Goal: Task Accomplishment & Management: Complete application form

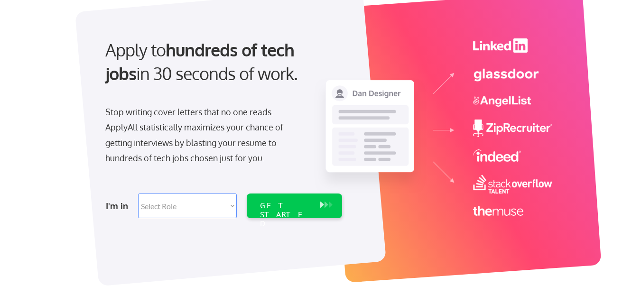
scroll to position [95, 0]
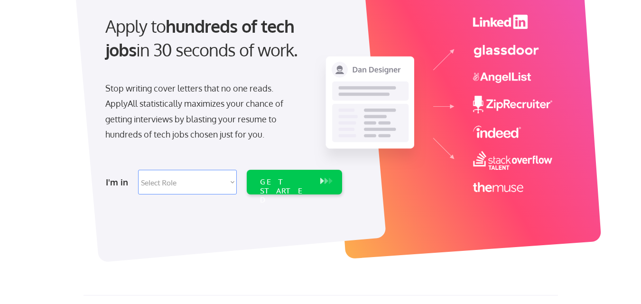
click at [212, 183] on select "Select Role Software Engineering Product Management Customer Success Sales UI/U…" at bounding box center [187, 182] width 99 height 25
click at [255, 223] on div at bounding box center [230, 112] width 311 height 299
click at [294, 180] on div "GET STARTED" at bounding box center [285, 191] width 51 height 28
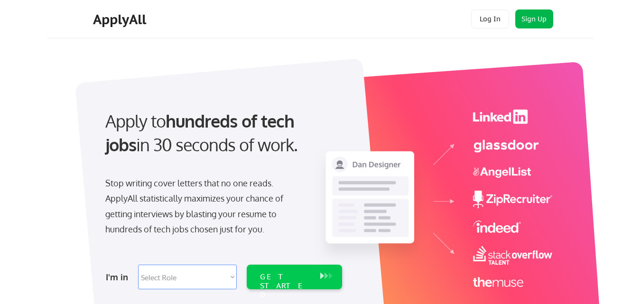
click at [539, 22] on button "Sign Up" at bounding box center [534, 18] width 38 height 19
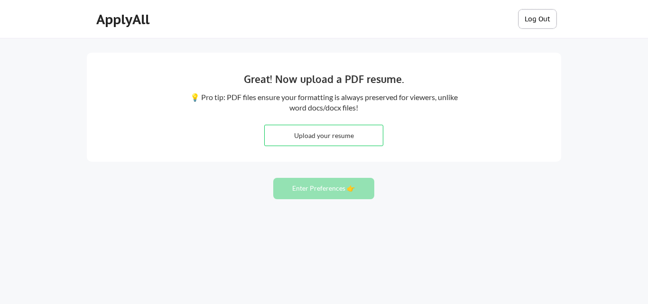
click at [539, 17] on button "Log Out" at bounding box center [537, 18] width 38 height 19
click at [541, 18] on button "Log Out" at bounding box center [537, 18] width 38 height 19
